Goal: Task Accomplishment & Management: Manage account settings

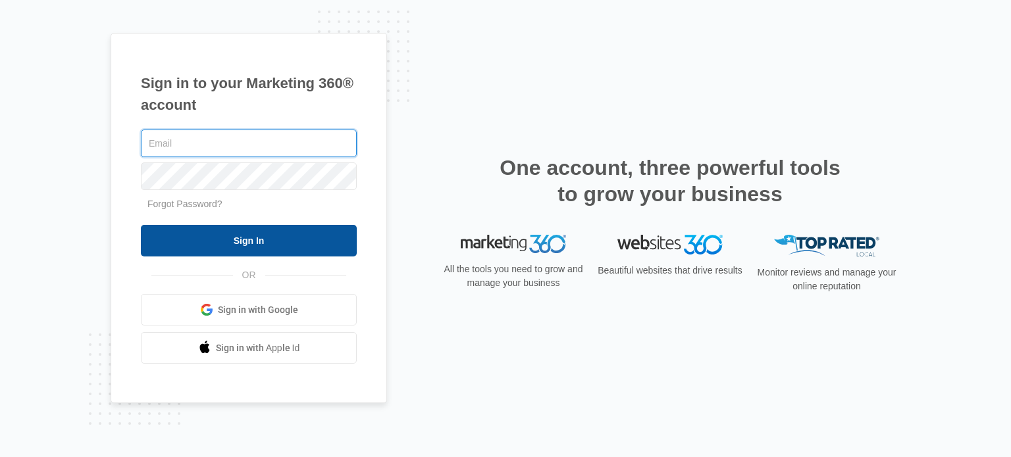
type input "[EMAIL_ADDRESS][DOMAIN_NAME]"
click at [264, 243] on input "Sign In" at bounding box center [249, 241] width 216 height 32
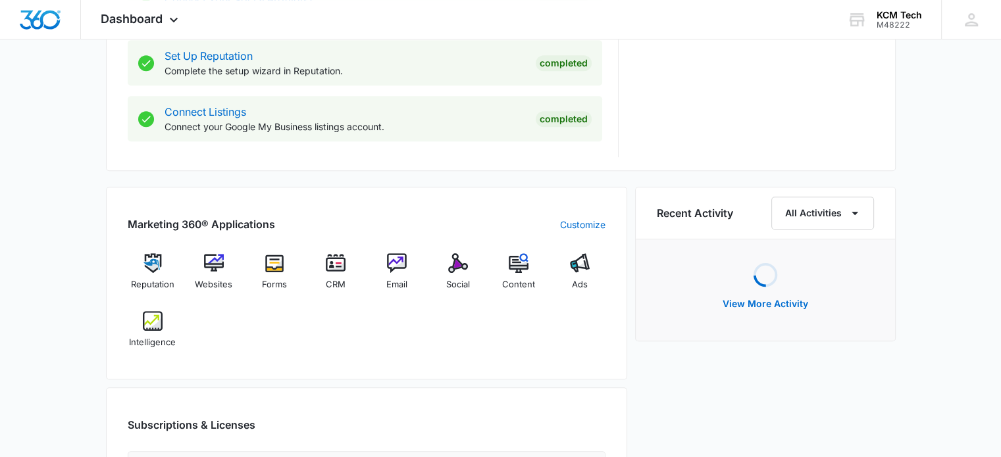
scroll to position [813, 0]
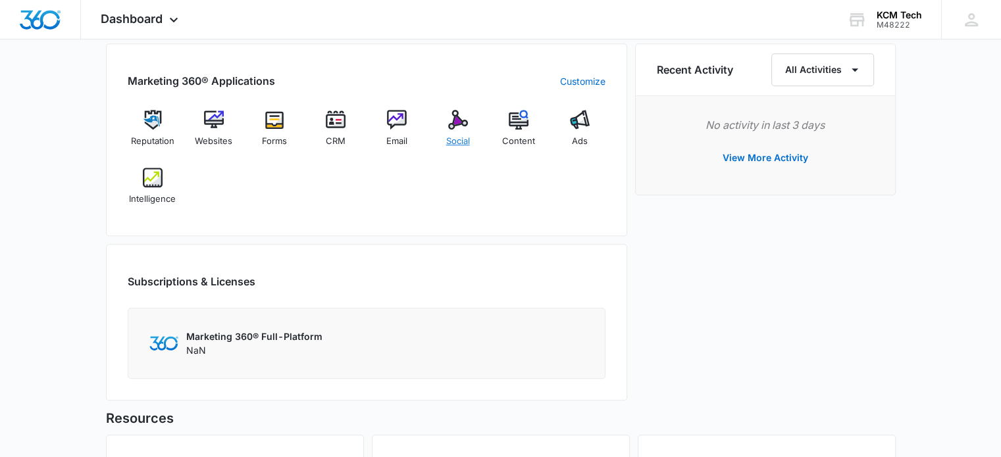
click at [455, 110] on img at bounding box center [458, 120] width 20 height 20
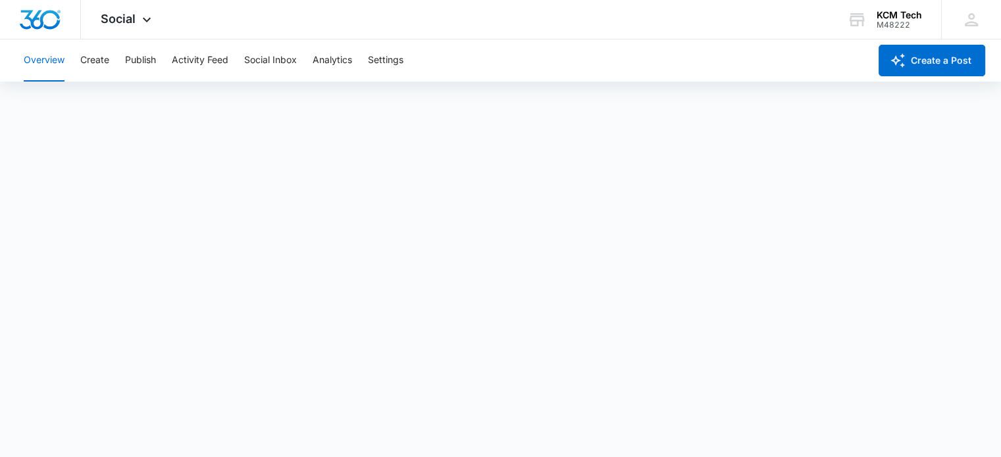
scroll to position [3, 0]
click at [896, 7] on div "KCM Tech M48222 Your Accounts View All" at bounding box center [884, 19] width 114 height 39
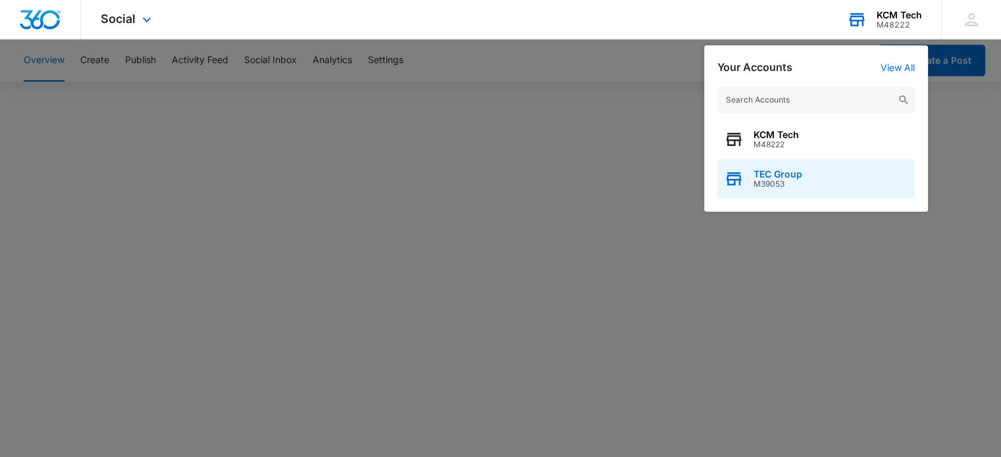
click at [794, 172] on span "TEC Group" at bounding box center [777, 174] width 49 height 11
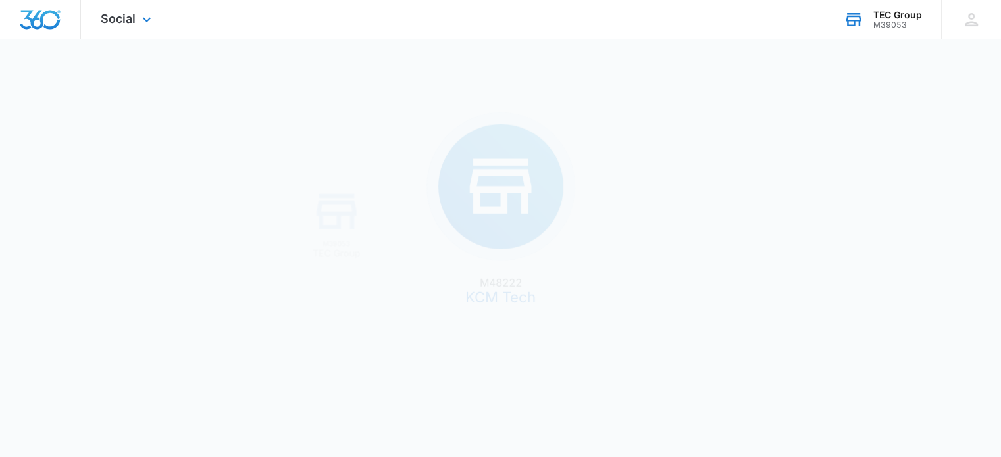
scroll to position [0, 0]
